Goal: Find specific page/section: Find specific page/section

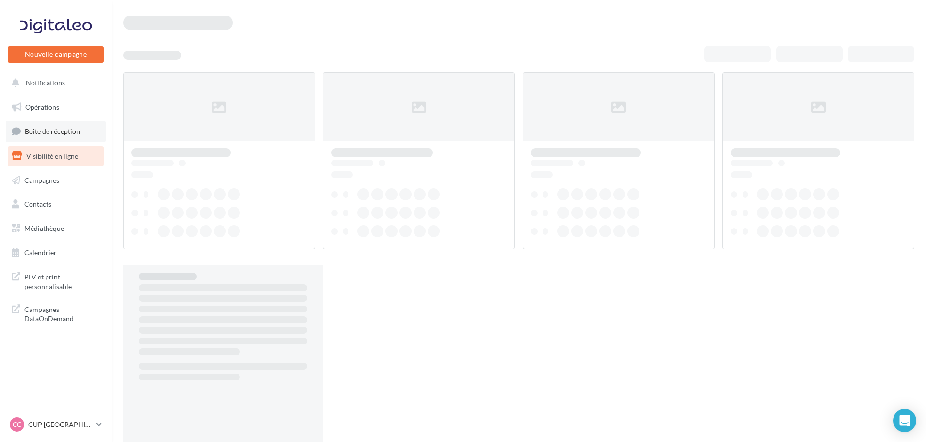
click at [58, 132] on span "Boîte de réception" at bounding box center [52, 131] width 55 height 8
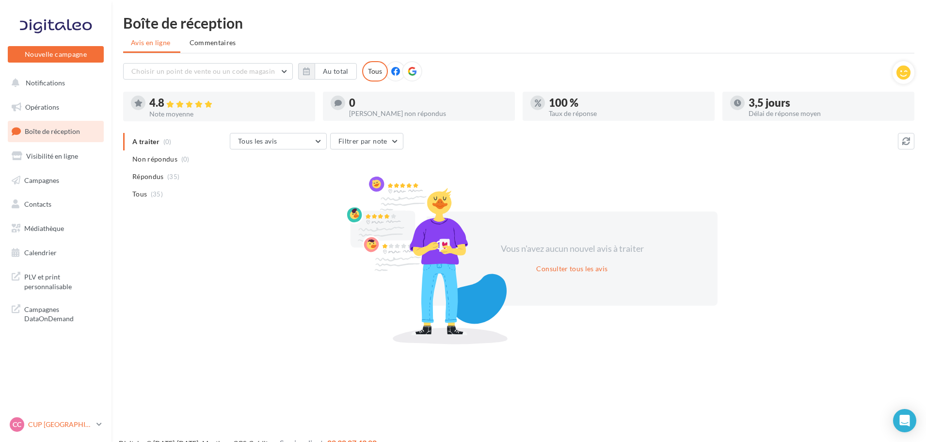
click at [72, 424] on p "CUP [GEOGRAPHIC_DATA]" at bounding box center [60, 424] width 64 height 10
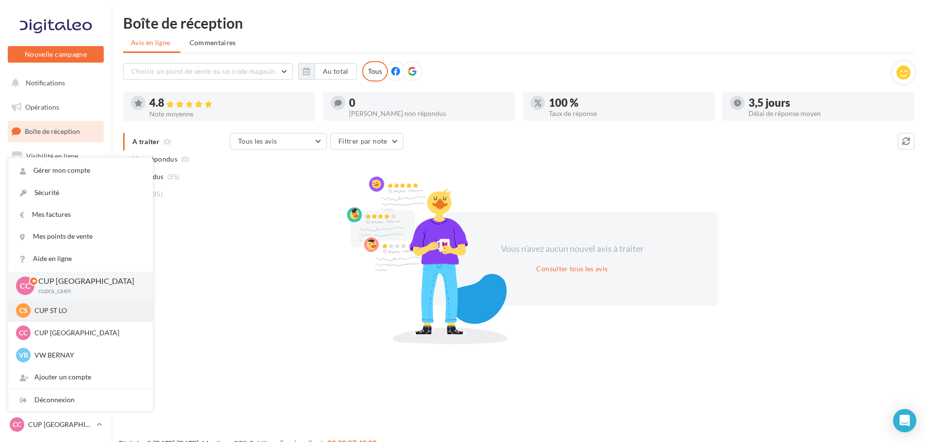
click at [52, 319] on div "CS CUP ST LO cupra-saintlo" at bounding box center [80, 310] width 144 height 22
click at [49, 314] on p "CUP ST LO" at bounding box center [87, 310] width 107 height 10
